Goal: Book appointment/travel/reservation

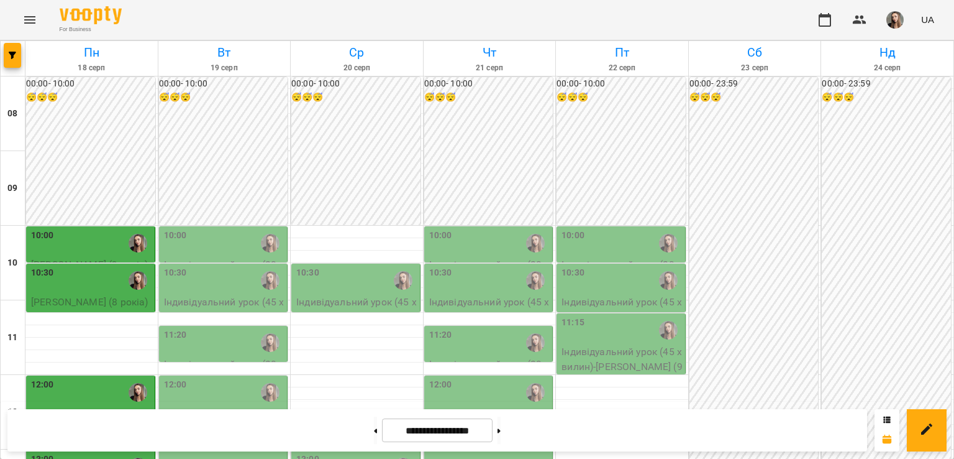
scroll to position [114, 0]
click at [63, 378] on div "12:00" at bounding box center [91, 392] width 121 height 29
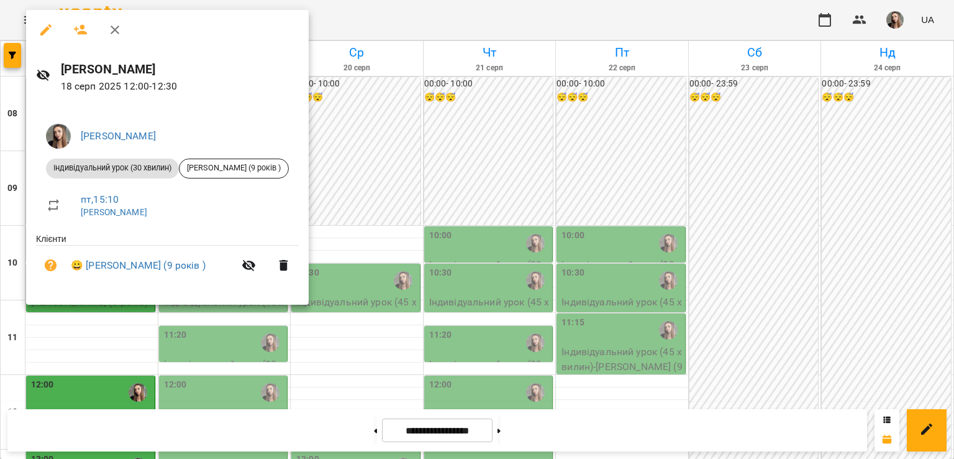
click at [77, 347] on div at bounding box center [477, 229] width 954 height 459
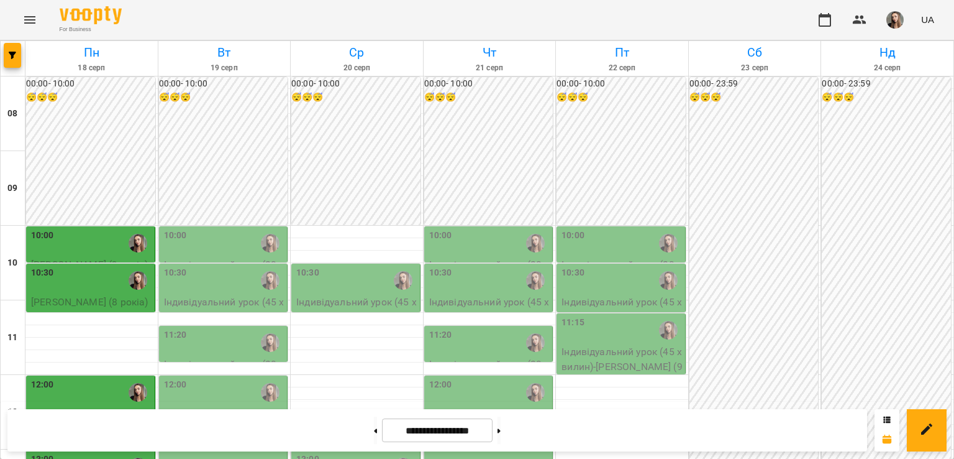
click at [76, 452] on div "13:00" at bounding box center [91, 466] width 121 height 29
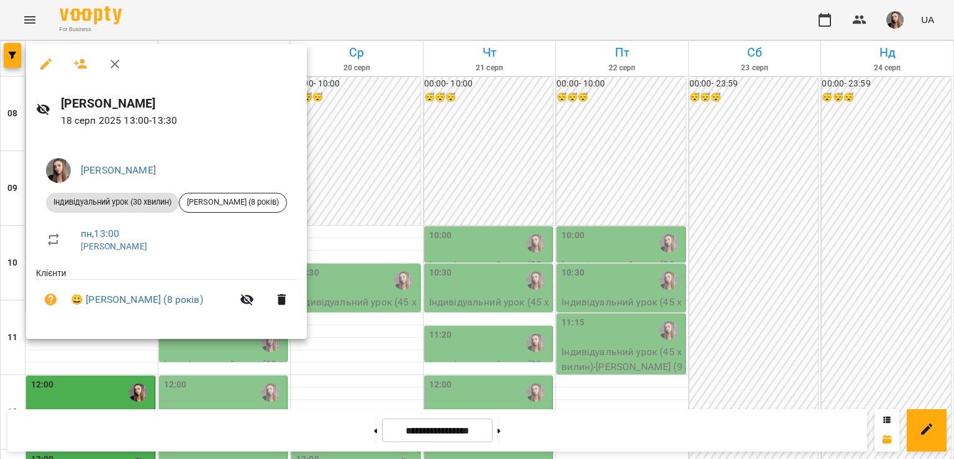
click at [70, 354] on div at bounding box center [477, 229] width 954 height 459
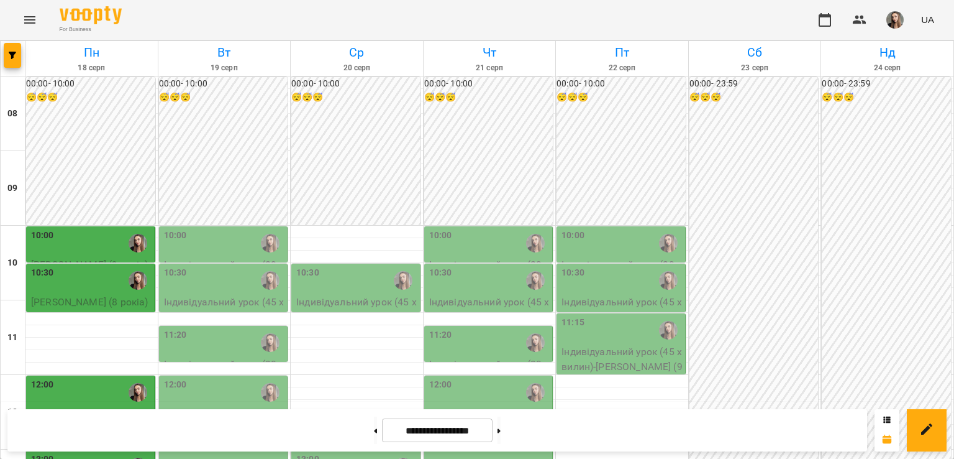
scroll to position [221, 0]
click at [70, 378] on div "12:00" at bounding box center [91, 392] width 121 height 29
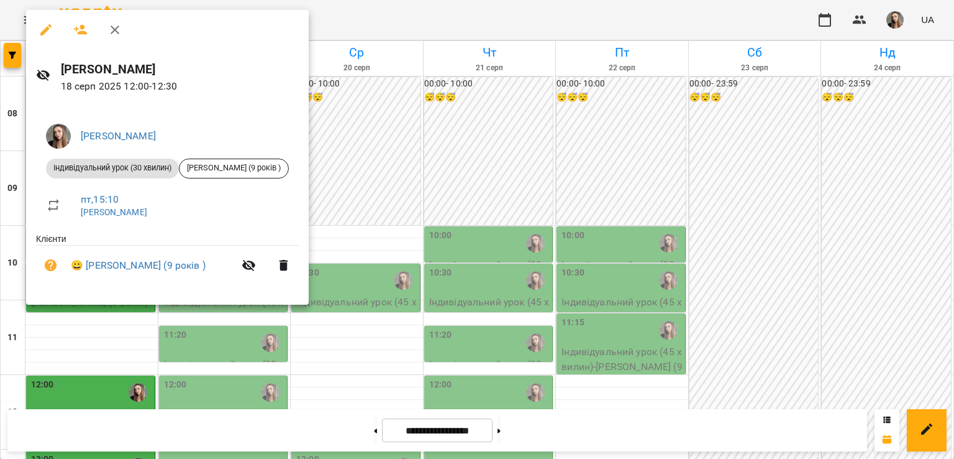
click at [380, 358] on div at bounding box center [477, 229] width 954 height 459
